Goal: Task Accomplishment & Management: Manage account settings

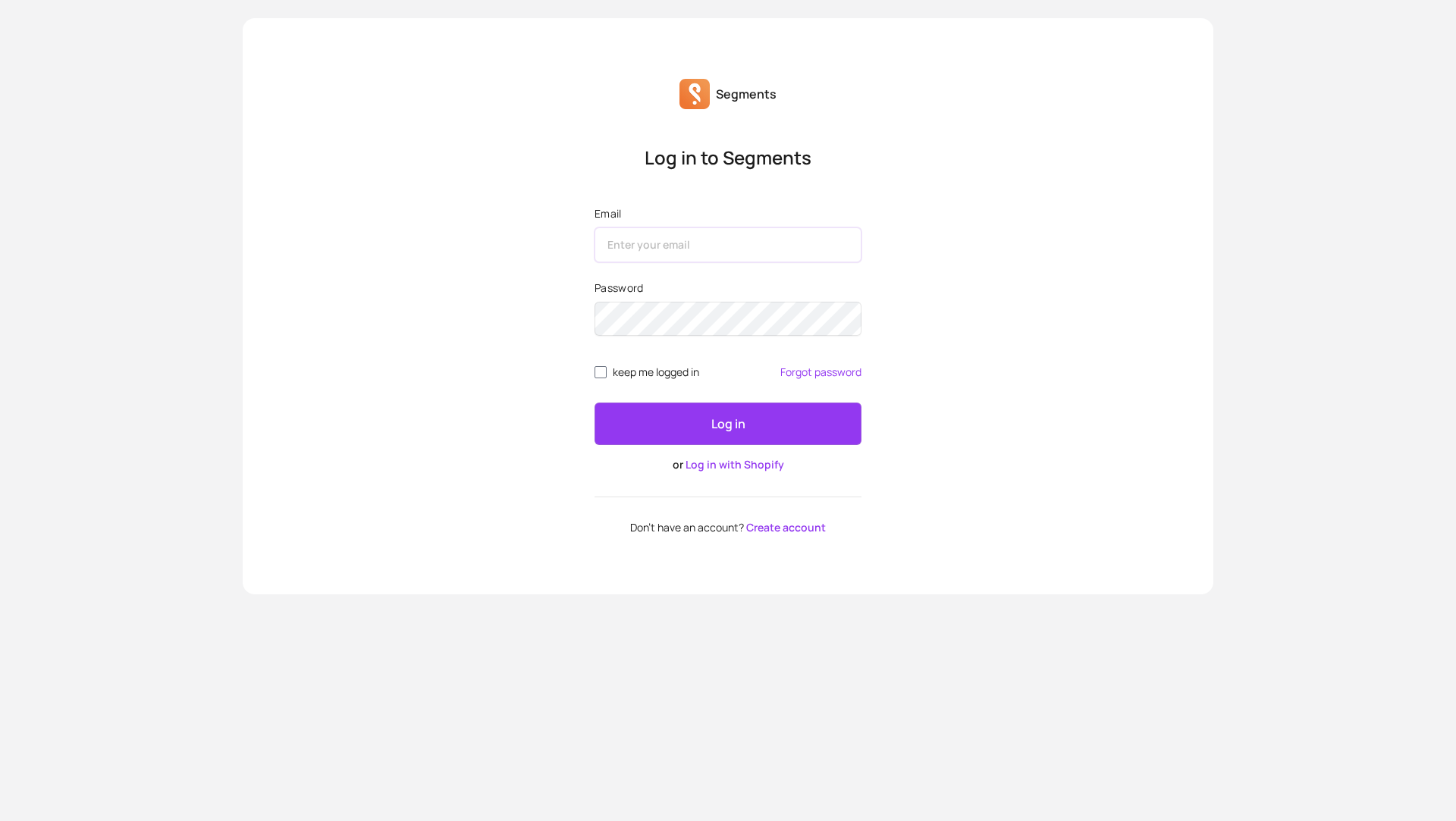
type input "[PERSON_NAME][EMAIL_ADDRESS][DOMAIN_NAME]"
click at [674, 415] on button "Log in" at bounding box center [728, 423] width 267 height 42
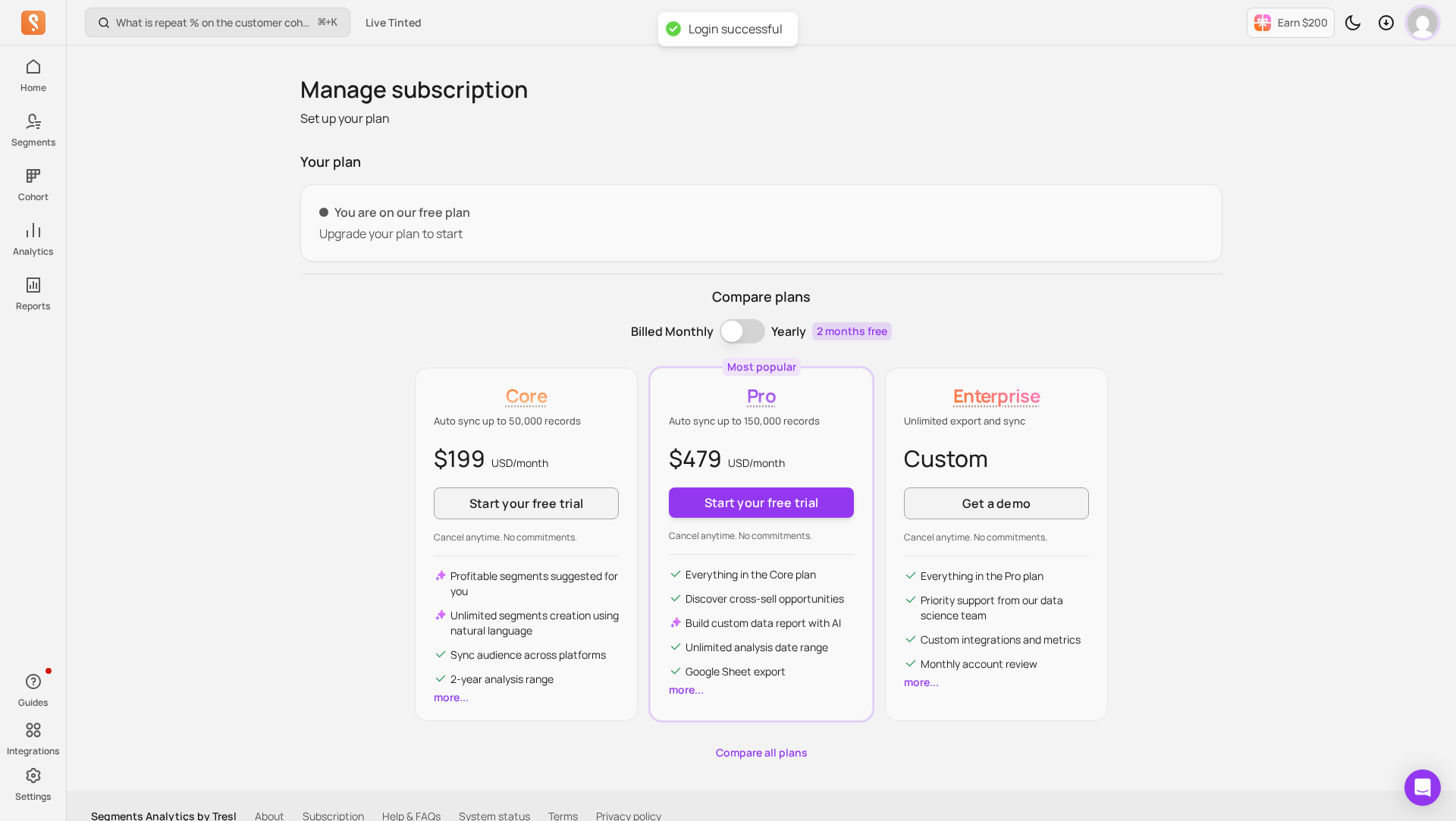
click at [1421, 27] on img "button" at bounding box center [1423, 23] width 31 height 31
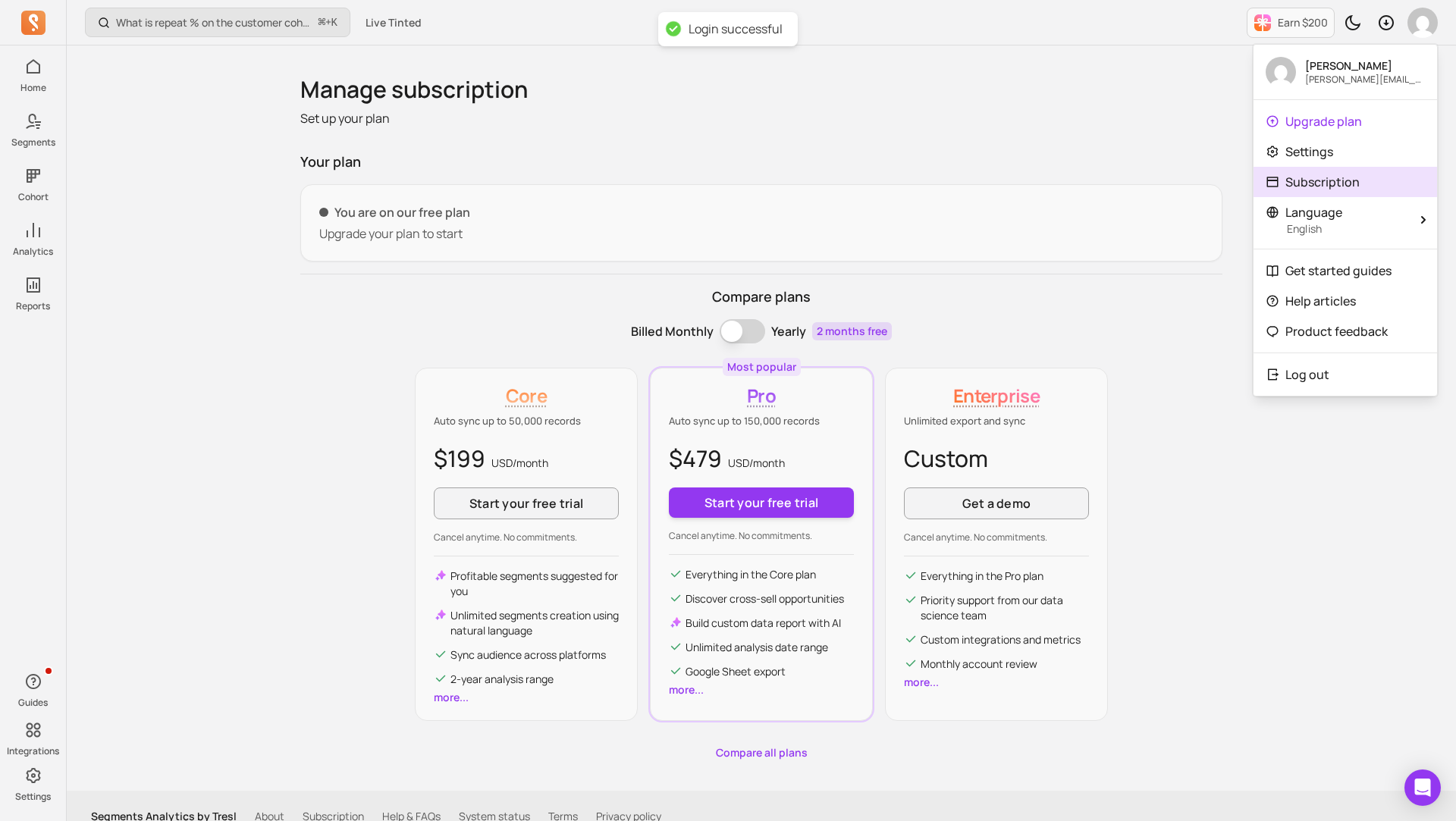
click at [1324, 183] on p "Subscription" at bounding box center [1322, 181] width 75 height 18
click at [996, 144] on div "Manage subscription Set up your plan Your plan You are on our free plan Upgrade…" at bounding box center [762, 418] width 922 height 684
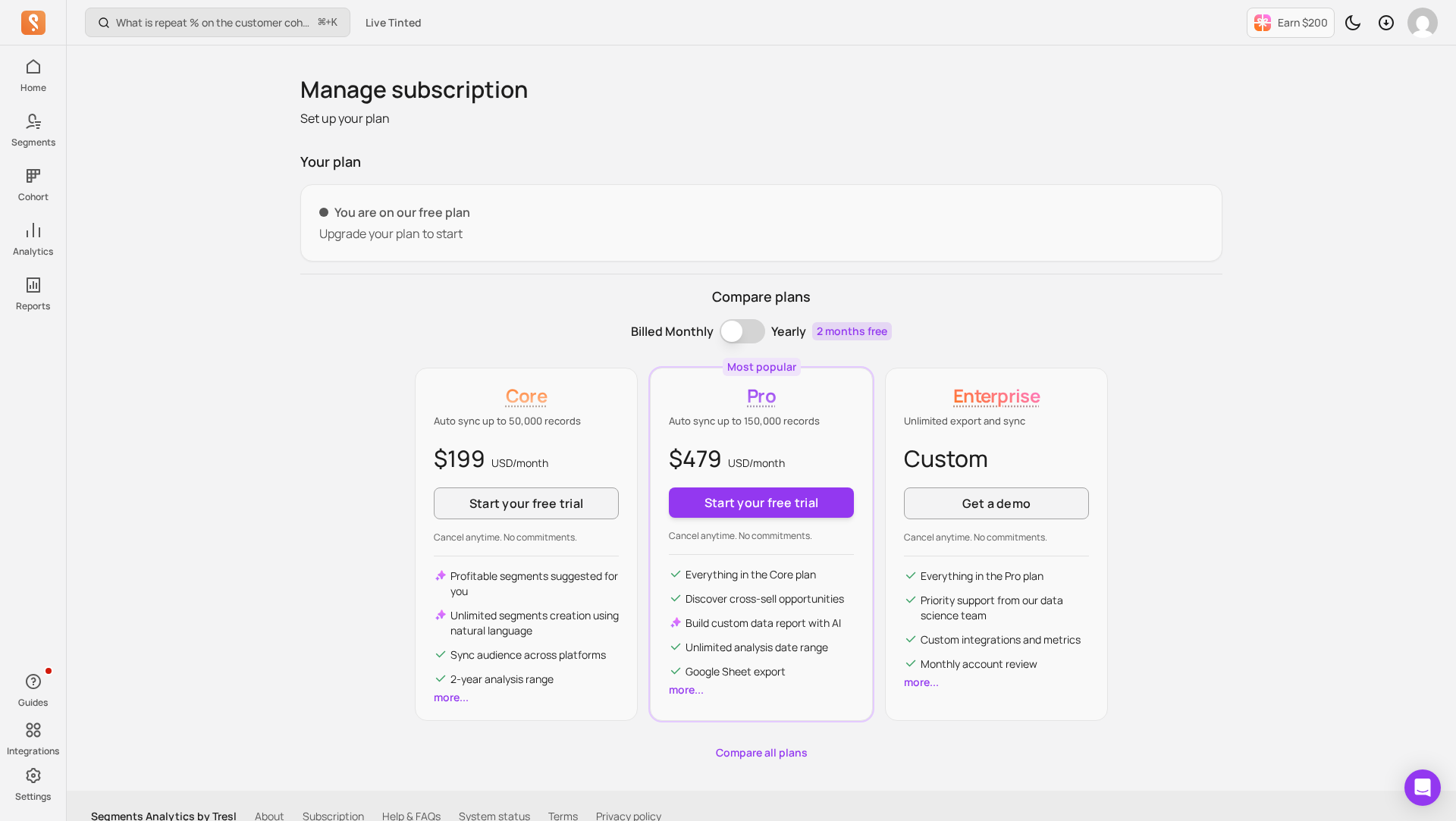
scroll to position [19, 0]
